Goal: Information Seeking & Learning: Learn about a topic

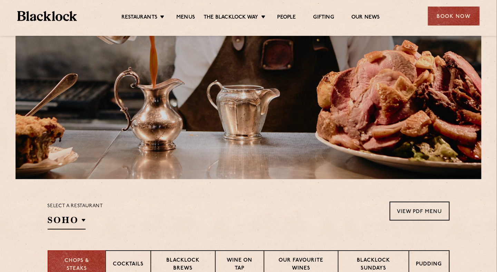
scroll to position [173, 0]
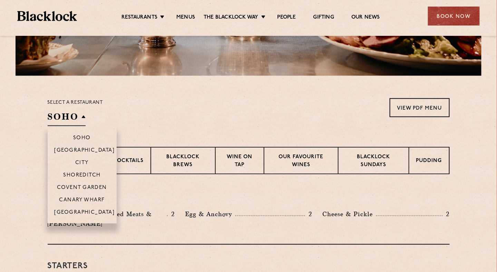
click at [57, 116] on h2 "SOHO" at bounding box center [67, 119] width 38 height 16
click at [91, 200] on p "Canary Wharf" at bounding box center [82, 200] width 46 height 7
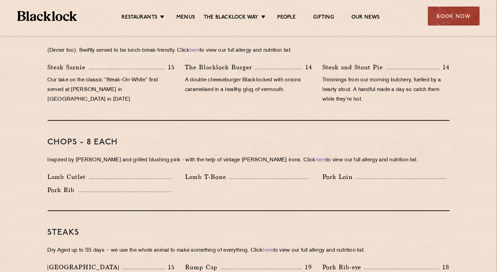
scroll to position [414, 0]
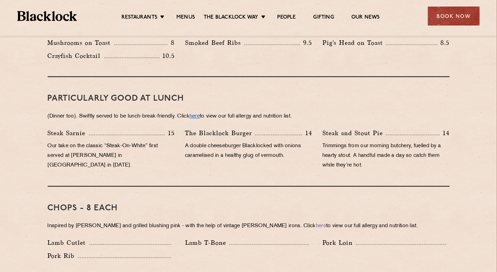
click at [200, 114] on link "here" at bounding box center [195, 116] width 10 height 5
click at [188, 18] on link "Menus" at bounding box center [185, 18] width 19 height 8
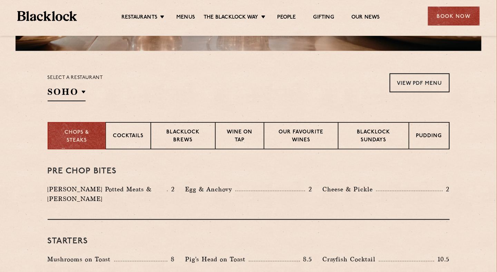
scroll to position [207, 0]
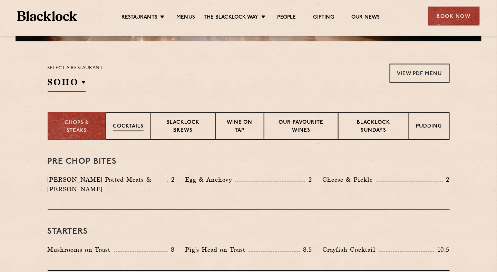
click at [143, 127] on p "Cocktails" at bounding box center [128, 127] width 31 height 9
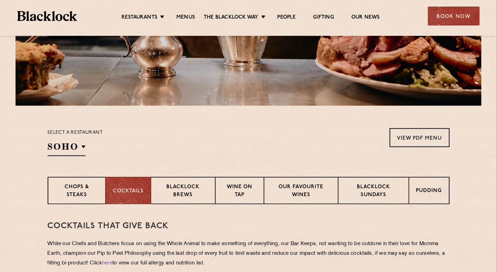
scroll to position [164, 0]
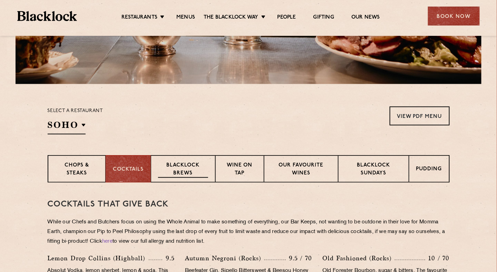
click at [188, 170] on p "Blacklock Brews" at bounding box center [183, 170] width 50 height 16
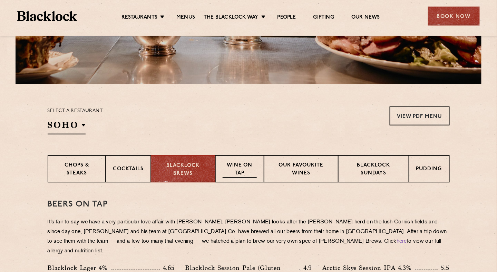
click at [249, 174] on p "Wine on Tap" at bounding box center [240, 170] width 34 height 16
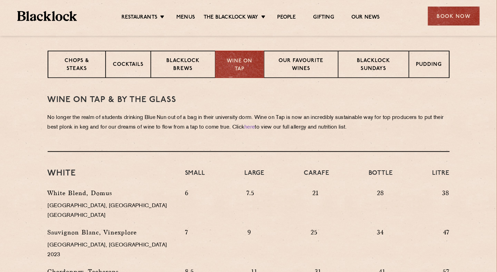
scroll to position [233, 0]
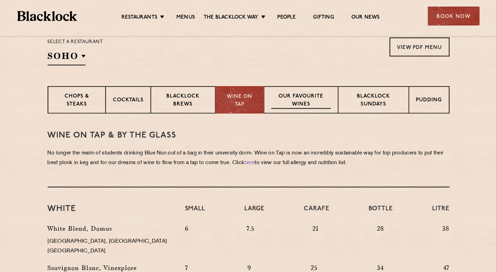
click at [314, 99] on p "Our favourite wines" at bounding box center [301, 101] width 60 height 16
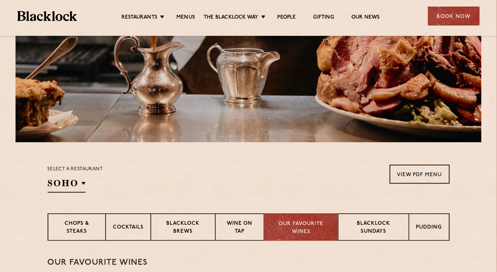
scroll to position [173, 0]
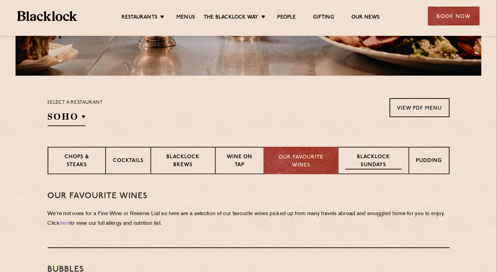
click at [382, 171] on div "Blacklock Sundays" at bounding box center [373, 161] width 70 height 28
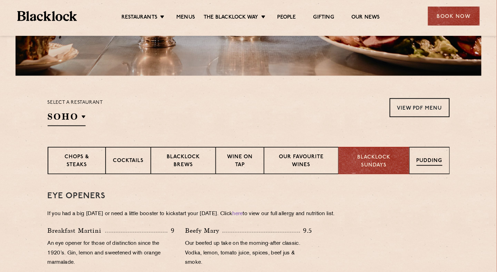
click at [426, 160] on p "Pudding" at bounding box center [430, 161] width 26 height 9
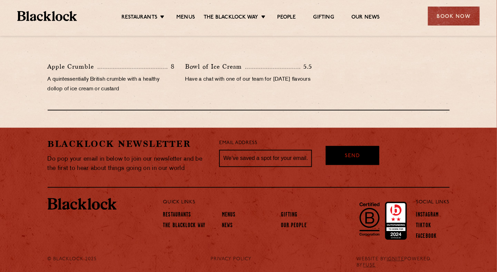
scroll to position [400, 0]
